Goal: Information Seeking & Learning: Find specific fact

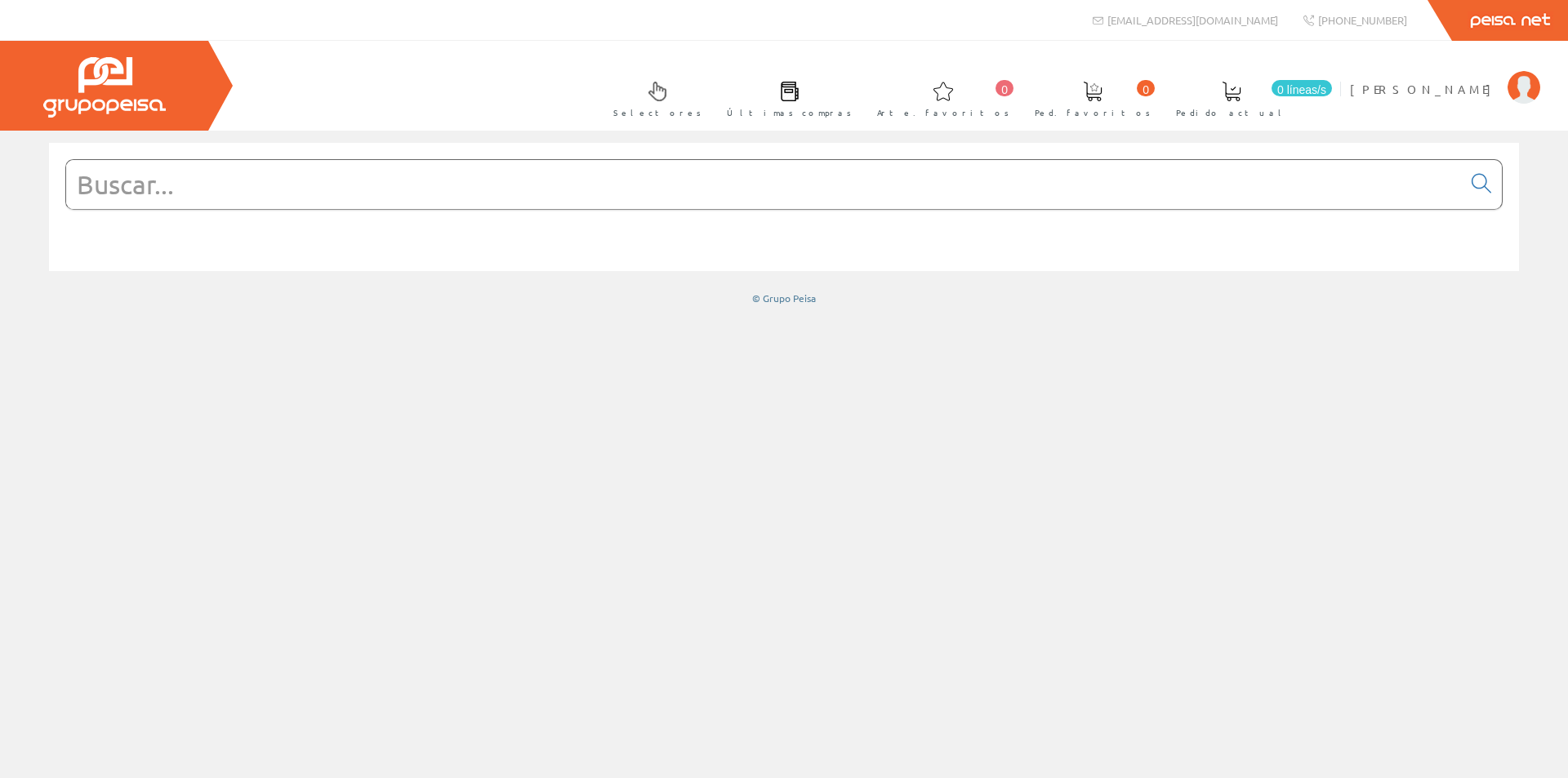
click at [700, 176] on input "text" at bounding box center [765, 184] width 1396 height 49
click at [376, 177] on input "text" at bounding box center [765, 184] width 1396 height 49
paste input "A9R60240"
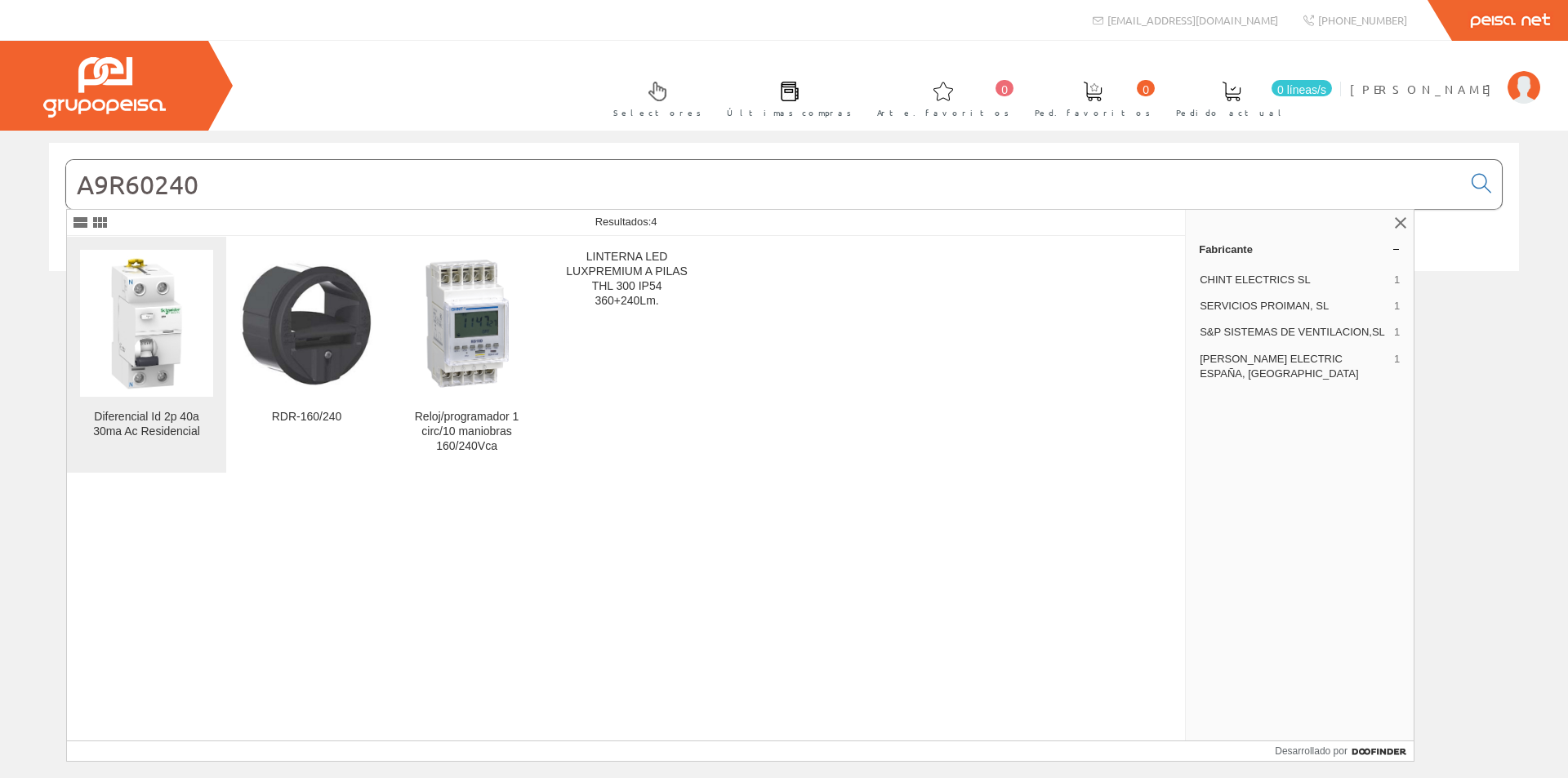
type input "A9R60240"
click at [156, 335] on img at bounding box center [147, 323] width 133 height 133
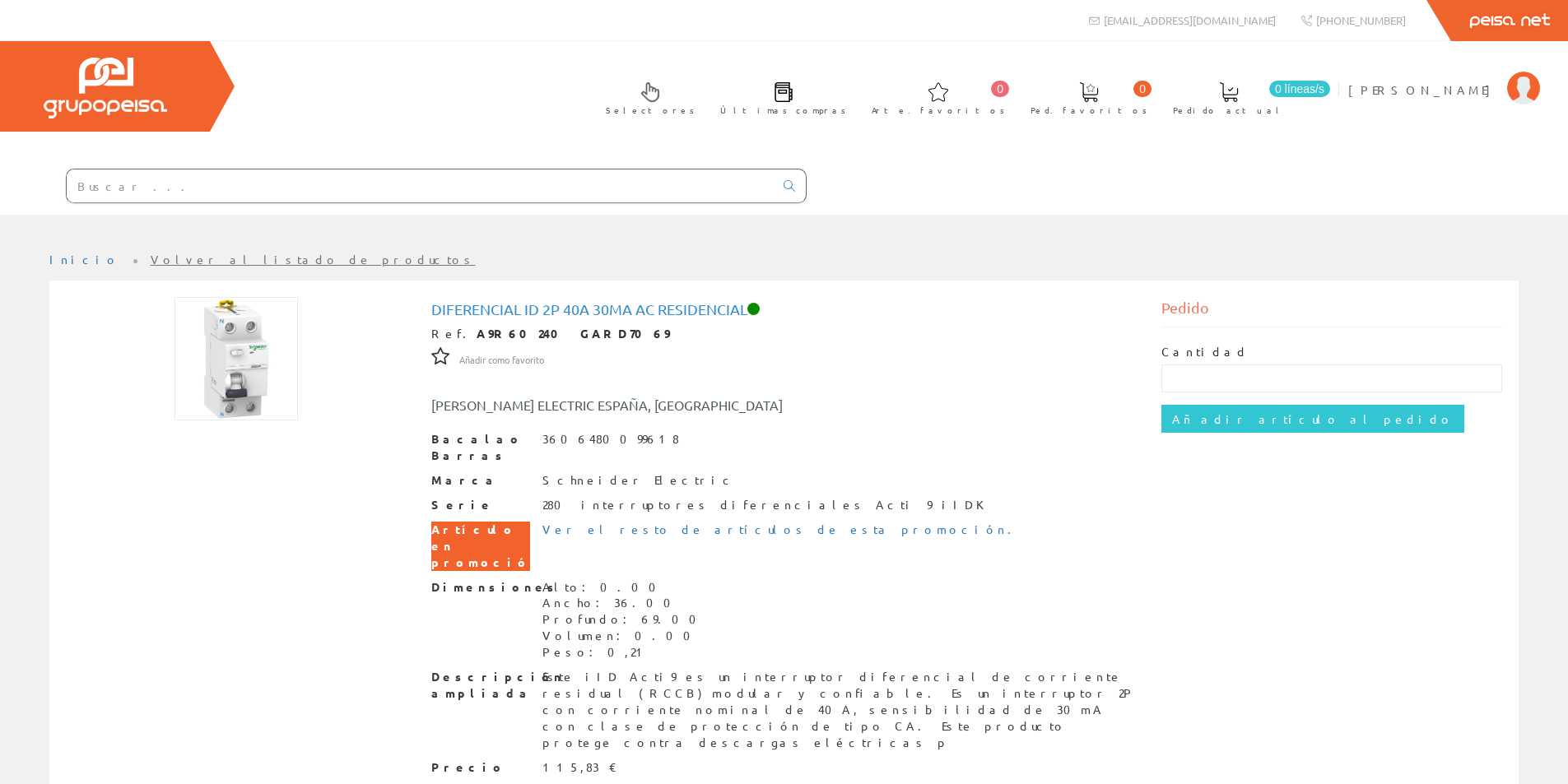
click at [537, 178] on input "text" at bounding box center [421, 186] width 707 height 33
paste input "A9K17610"
type input "A9K17610"
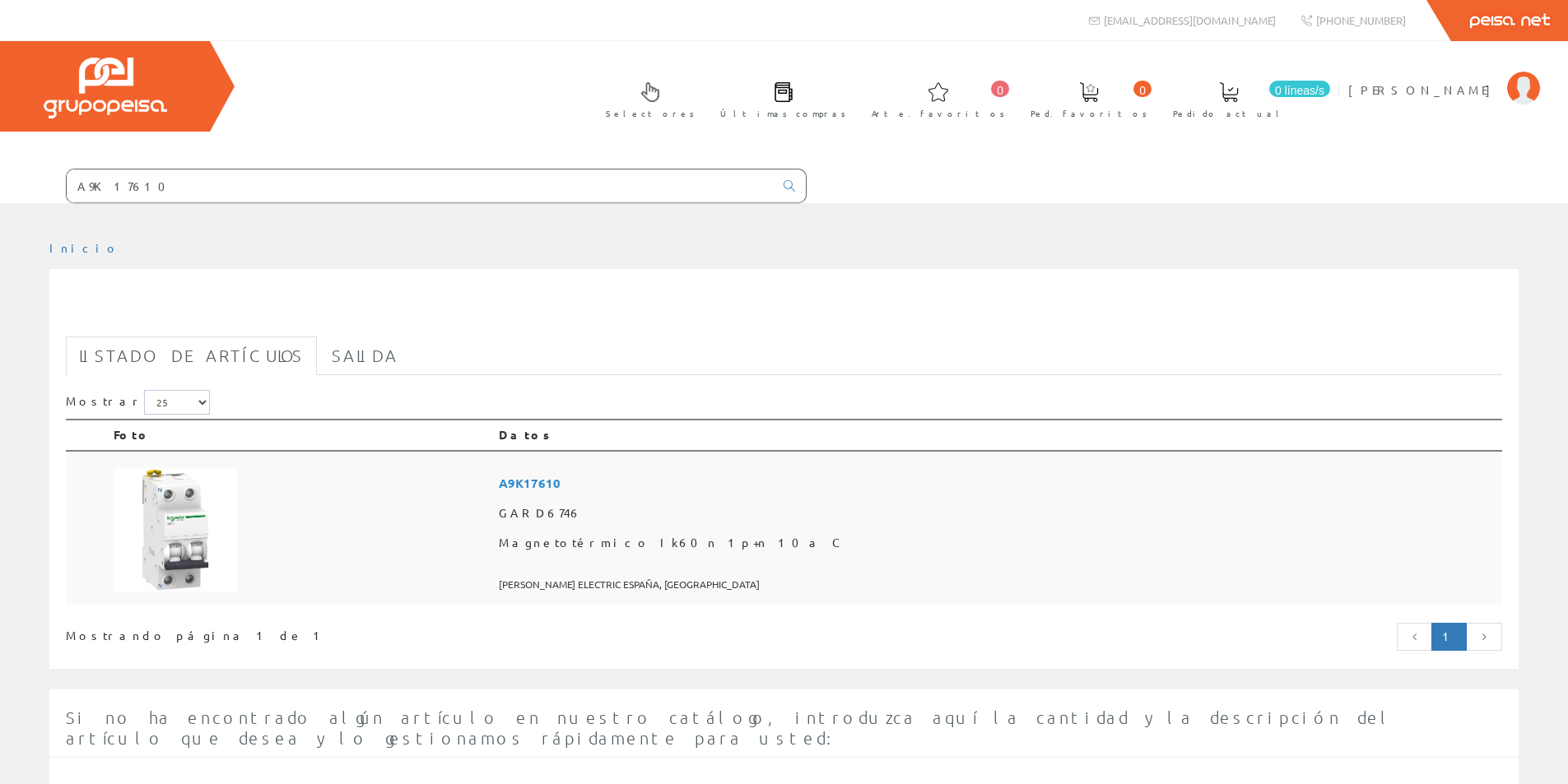
click at [174, 559] on img at bounding box center [175, 530] width 123 height 123
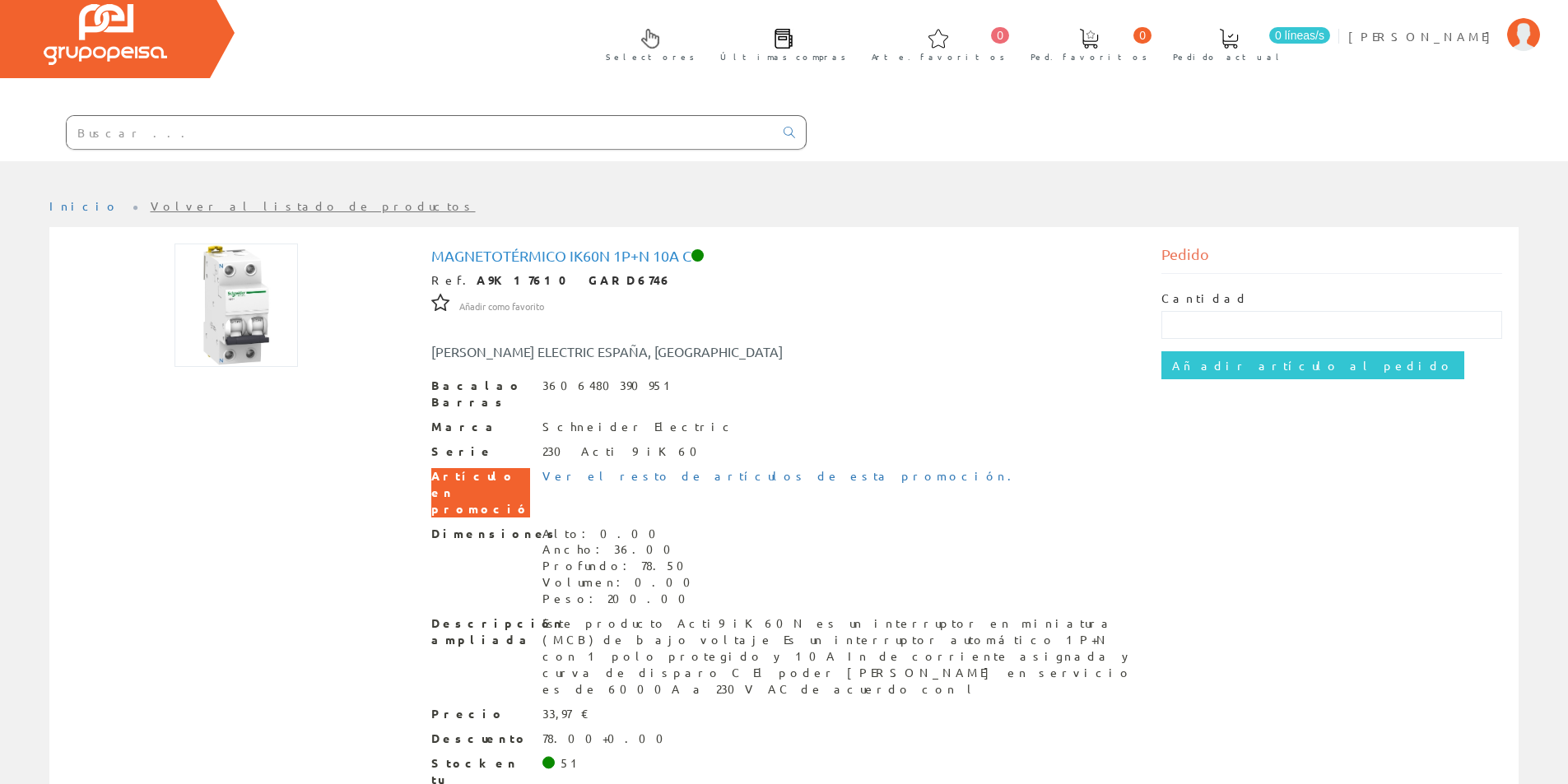
scroll to position [82, 0]
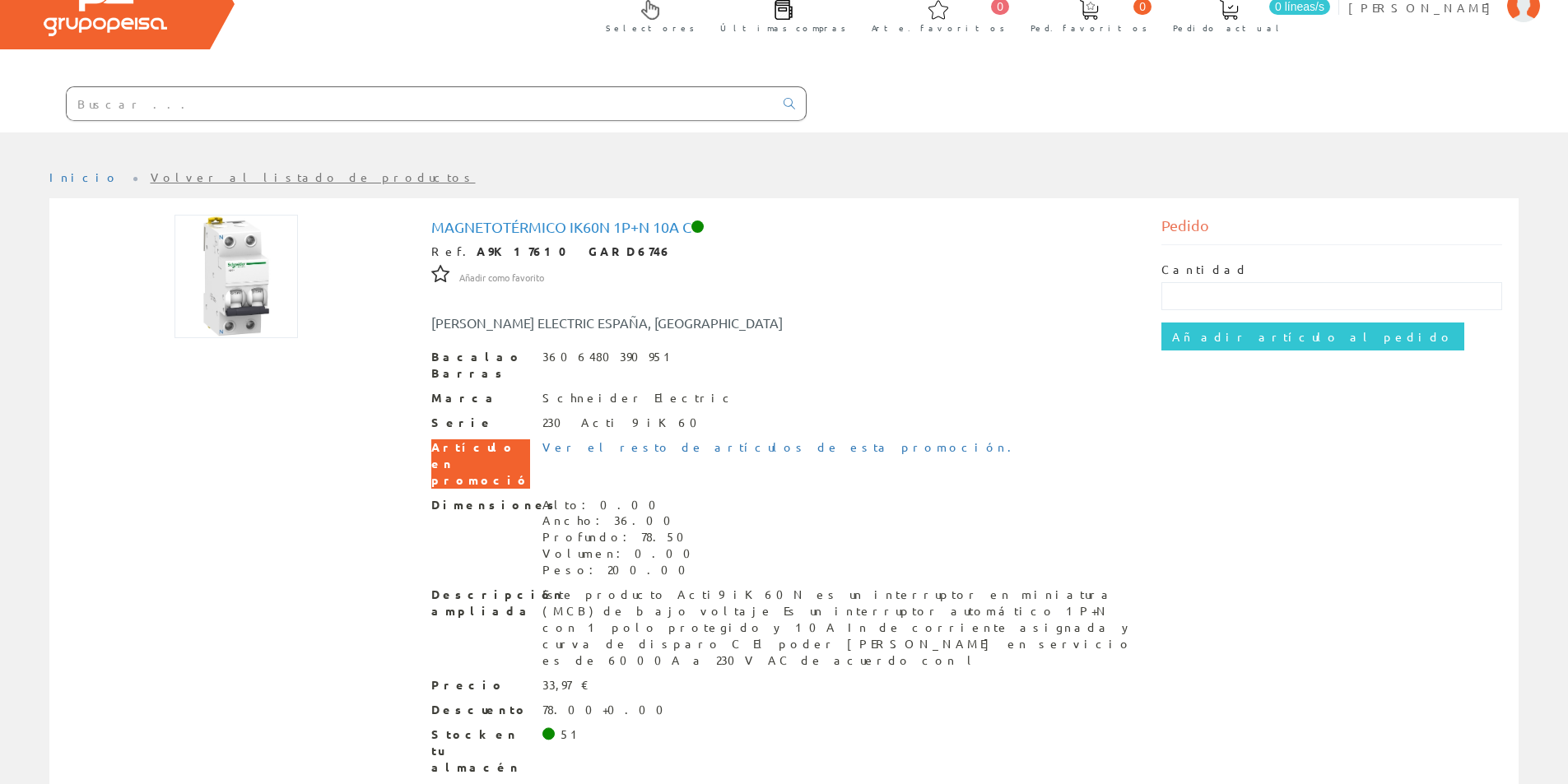
click at [298, 116] on input "text" at bounding box center [421, 103] width 707 height 33
paste input "A9K17616"
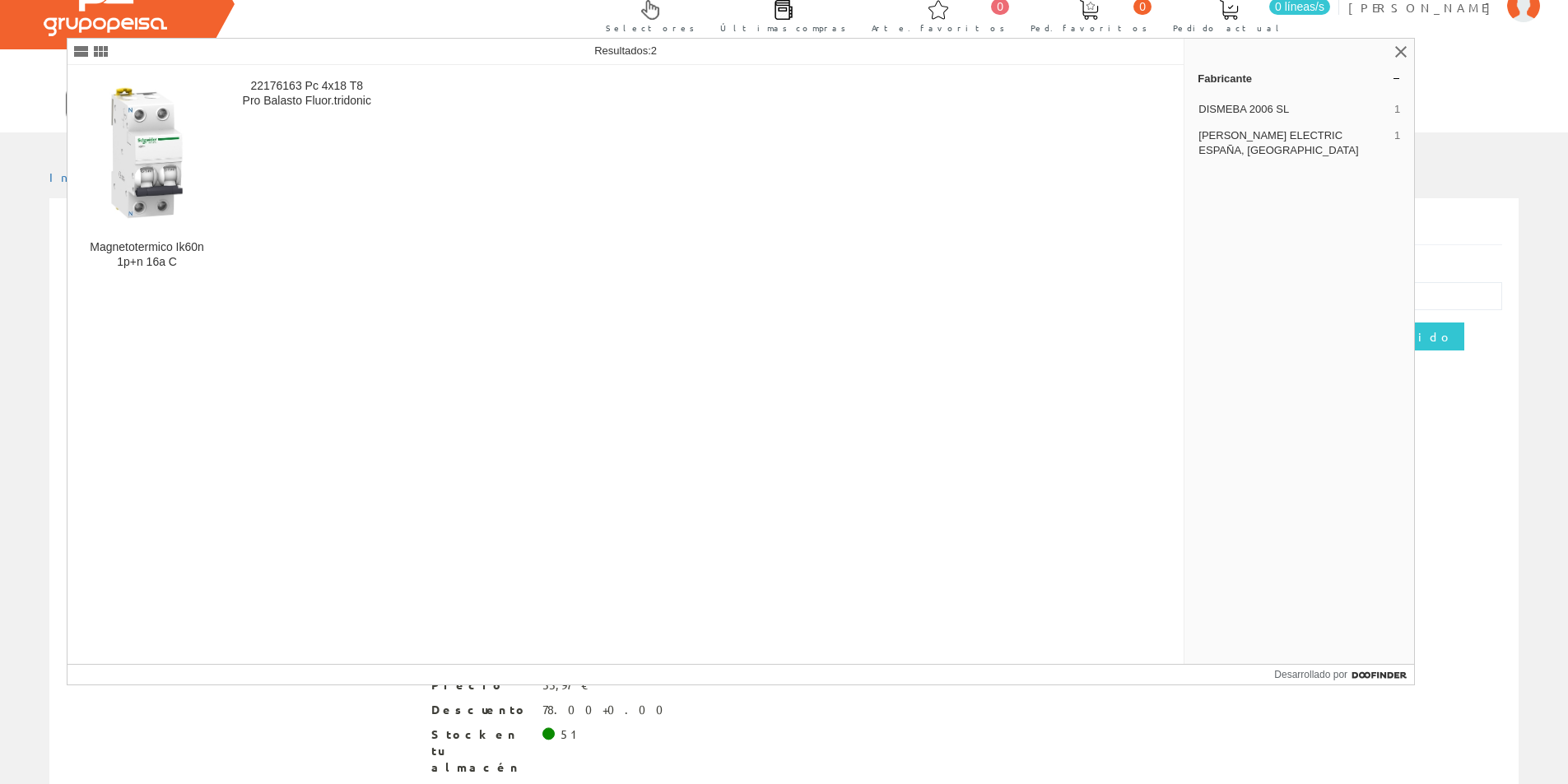
type input "A9K17616"
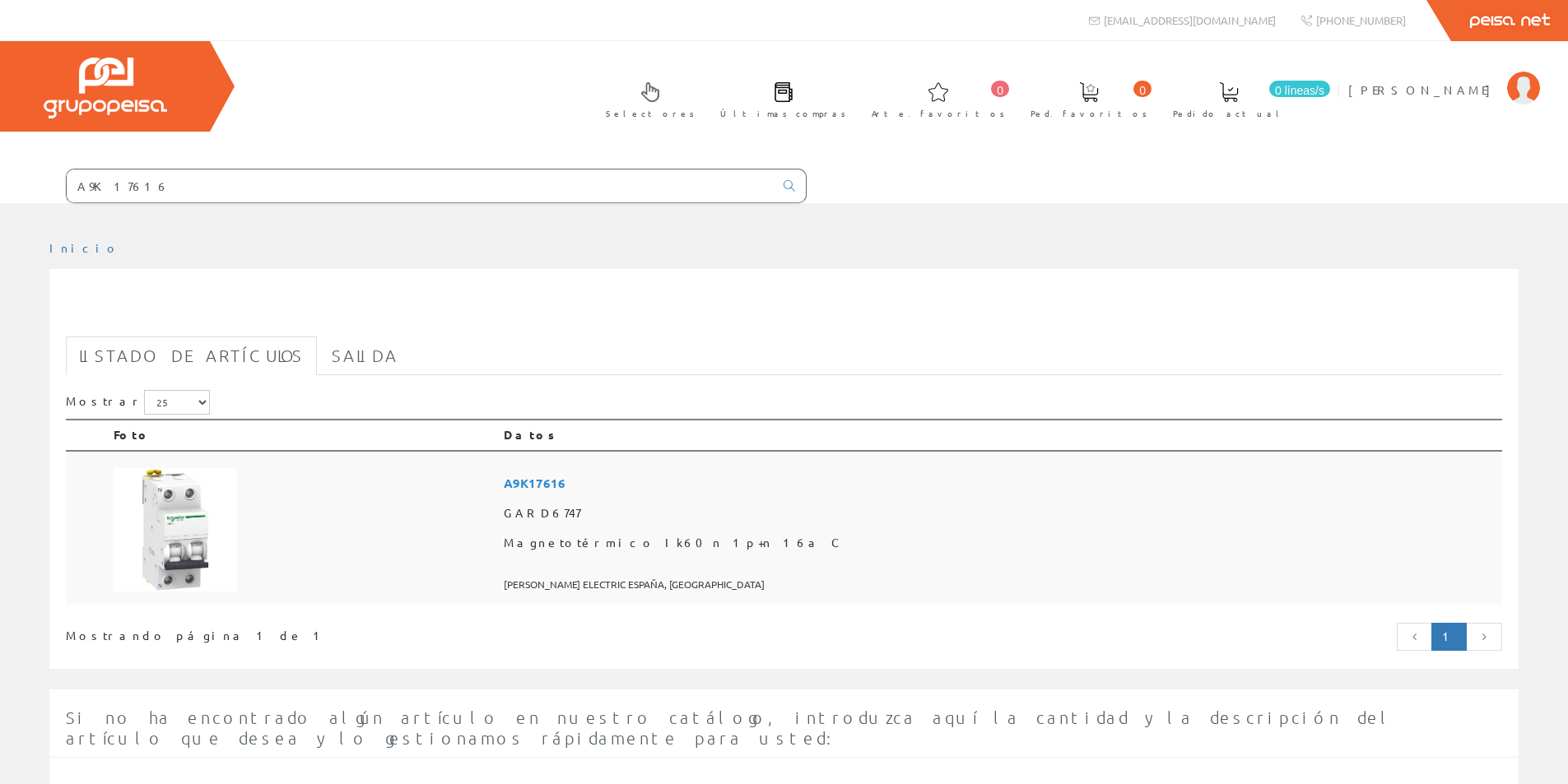
scroll to position [237, 0]
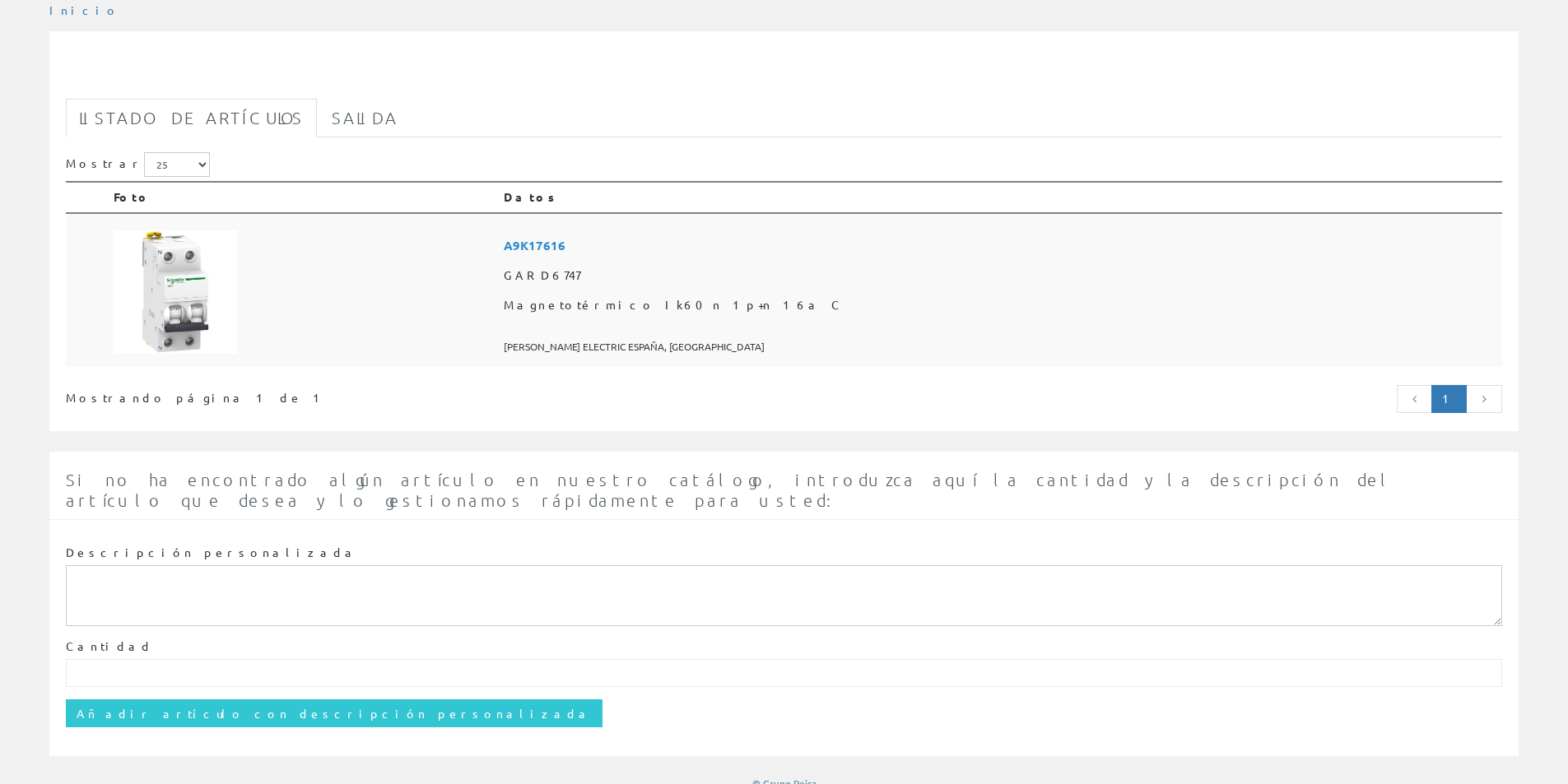
click at [146, 324] on img at bounding box center [175, 292] width 123 height 123
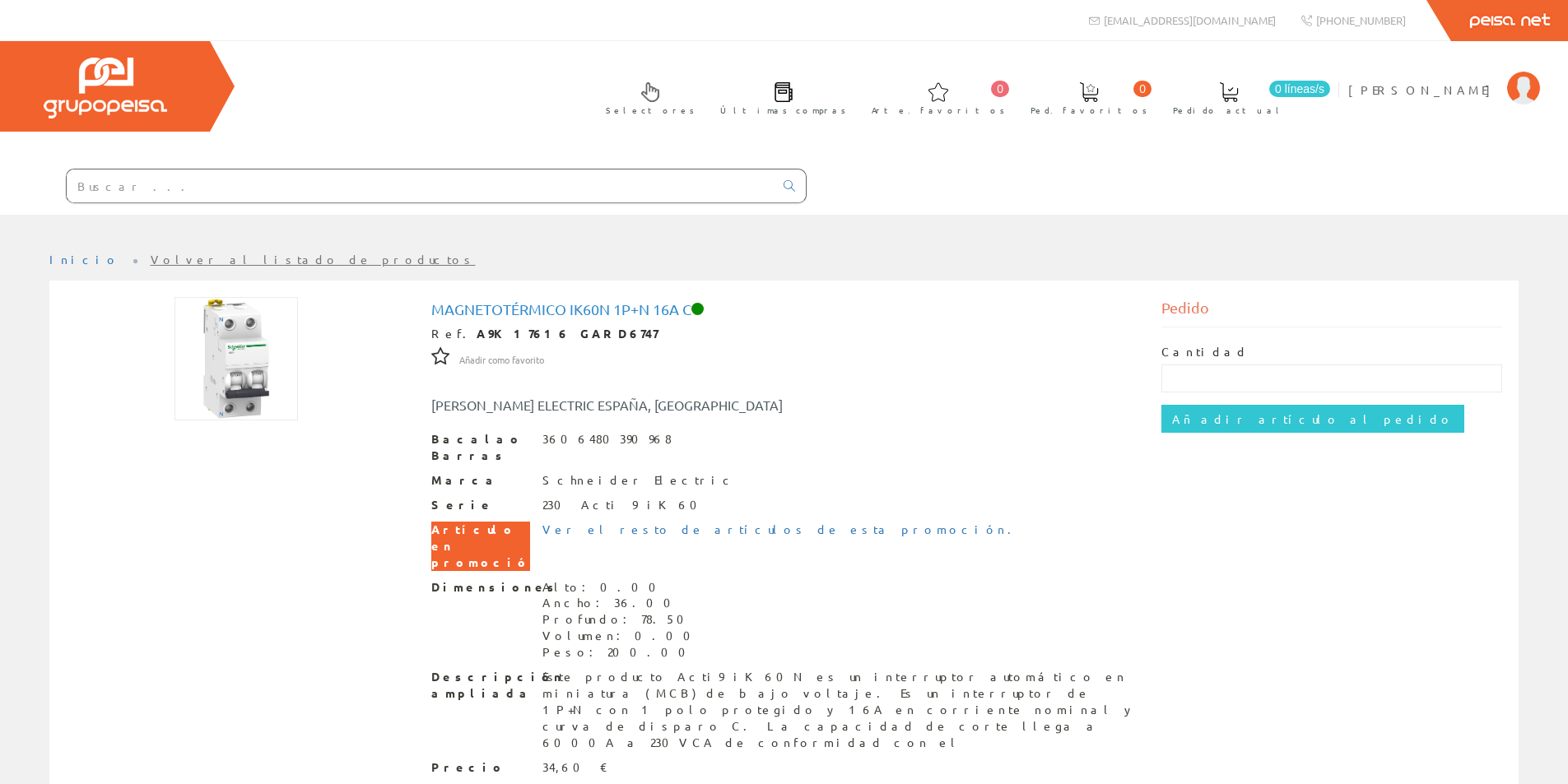
click at [383, 176] on input "text" at bounding box center [421, 186] width 707 height 33
paste input "A9K24440"
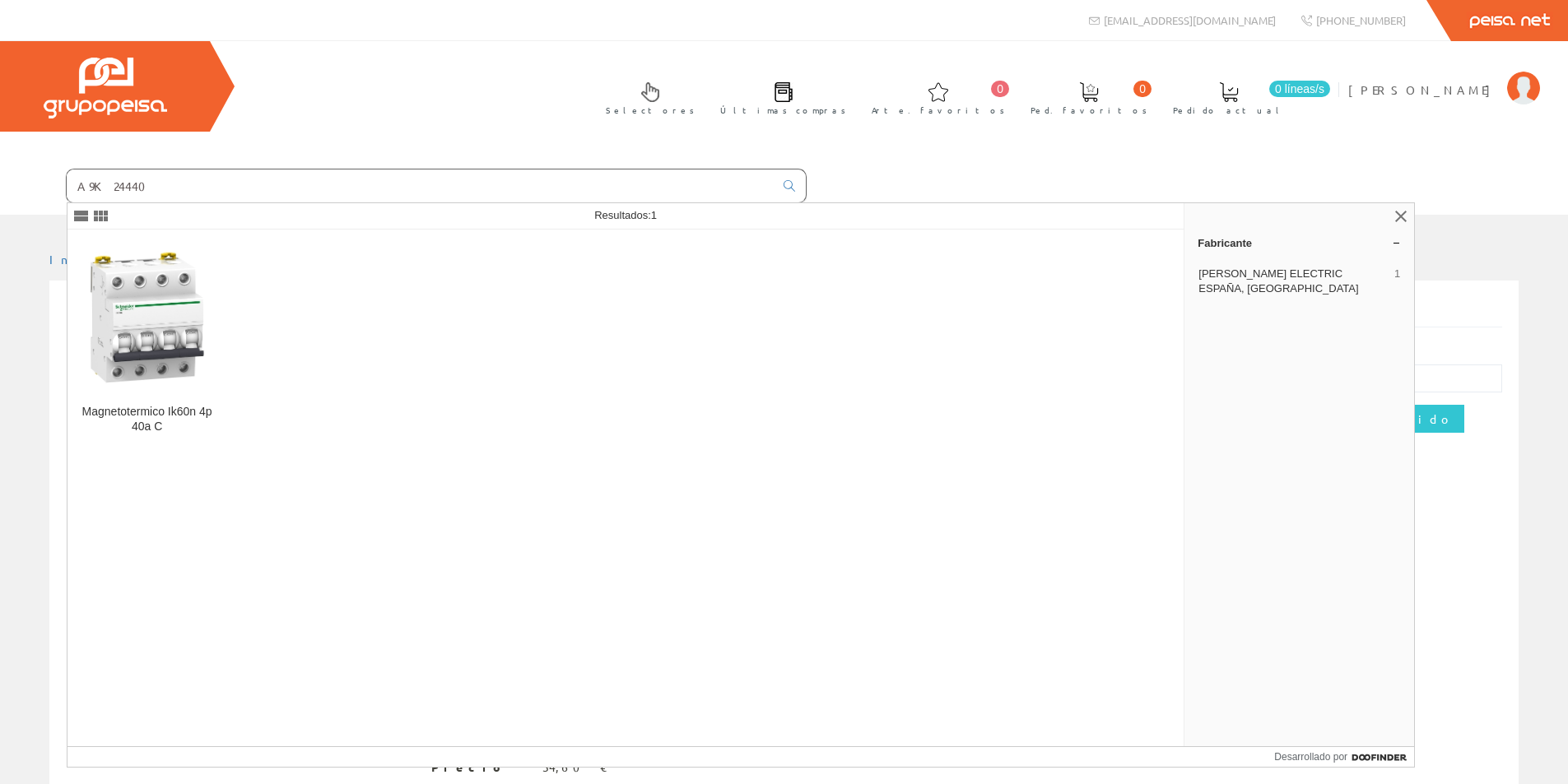
type input "A9K24440"
click at [115, 352] on img at bounding box center [147, 317] width 132 height 132
